Goal: Task Accomplishment & Management: Manage account settings

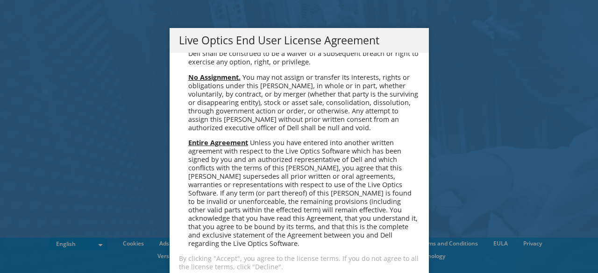
scroll to position [29, 0]
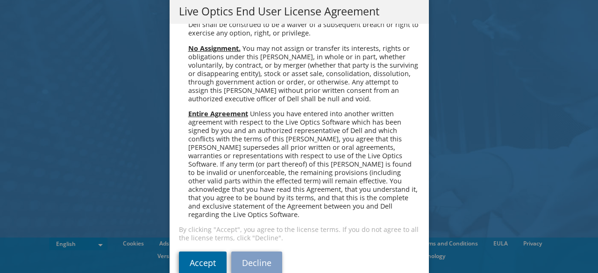
click at [181, 256] on link "Accept" at bounding box center [203, 263] width 48 height 22
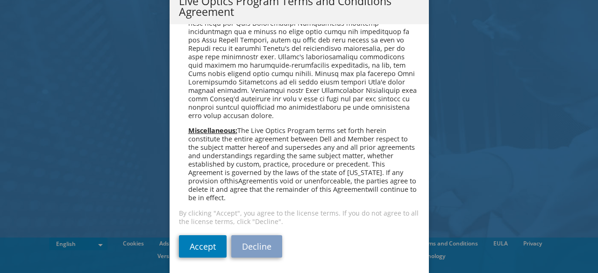
scroll to position [38, 0]
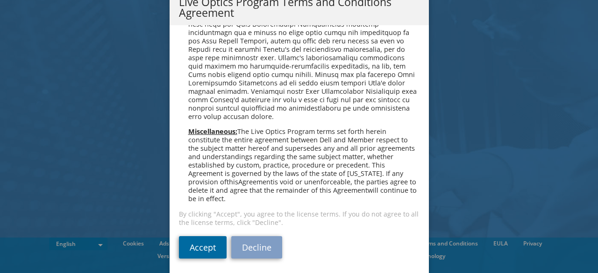
click at [205, 242] on link "Accept" at bounding box center [203, 247] width 48 height 22
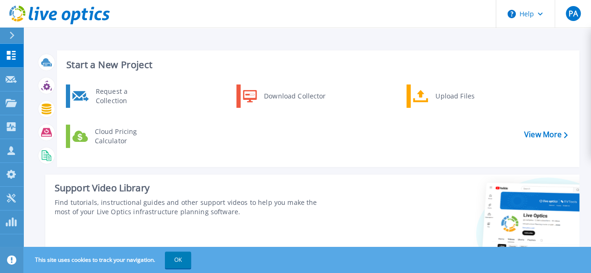
click at [16, 38] on div at bounding box center [15, 36] width 15 height 16
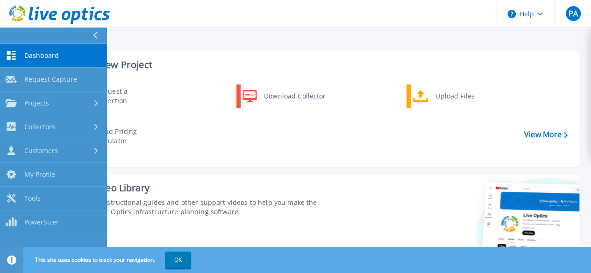
click at [94, 36] on icon at bounding box center [95, 35] width 5 height 7
